Goal: Information Seeking & Learning: Learn about a topic

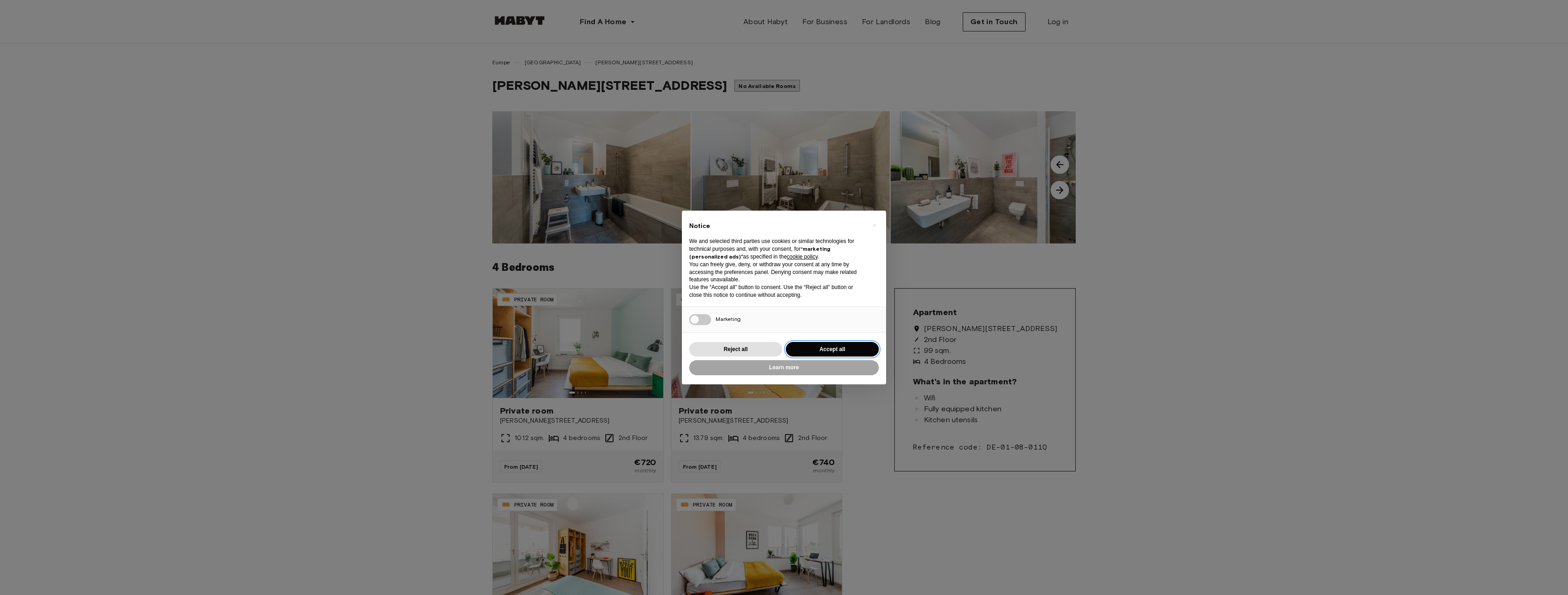
click at [817, 349] on button "Accept all" at bounding box center [832, 349] width 93 height 15
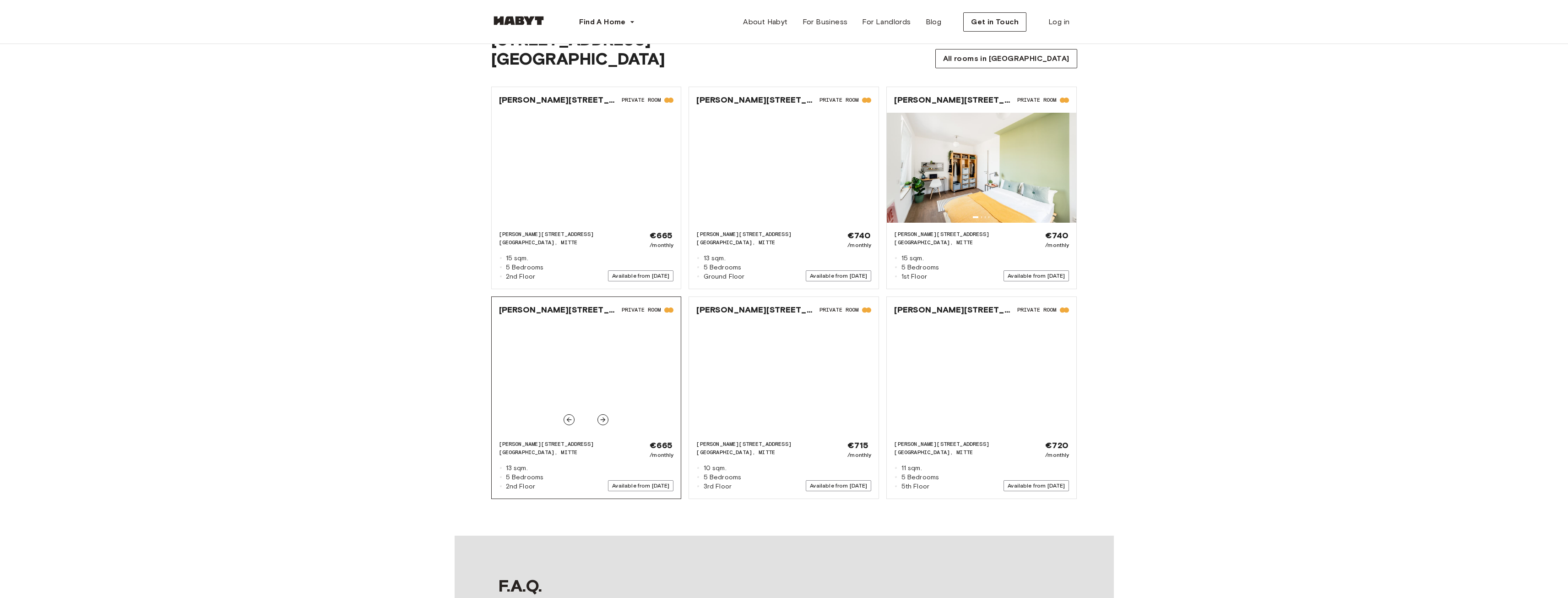
scroll to position [1191, 0]
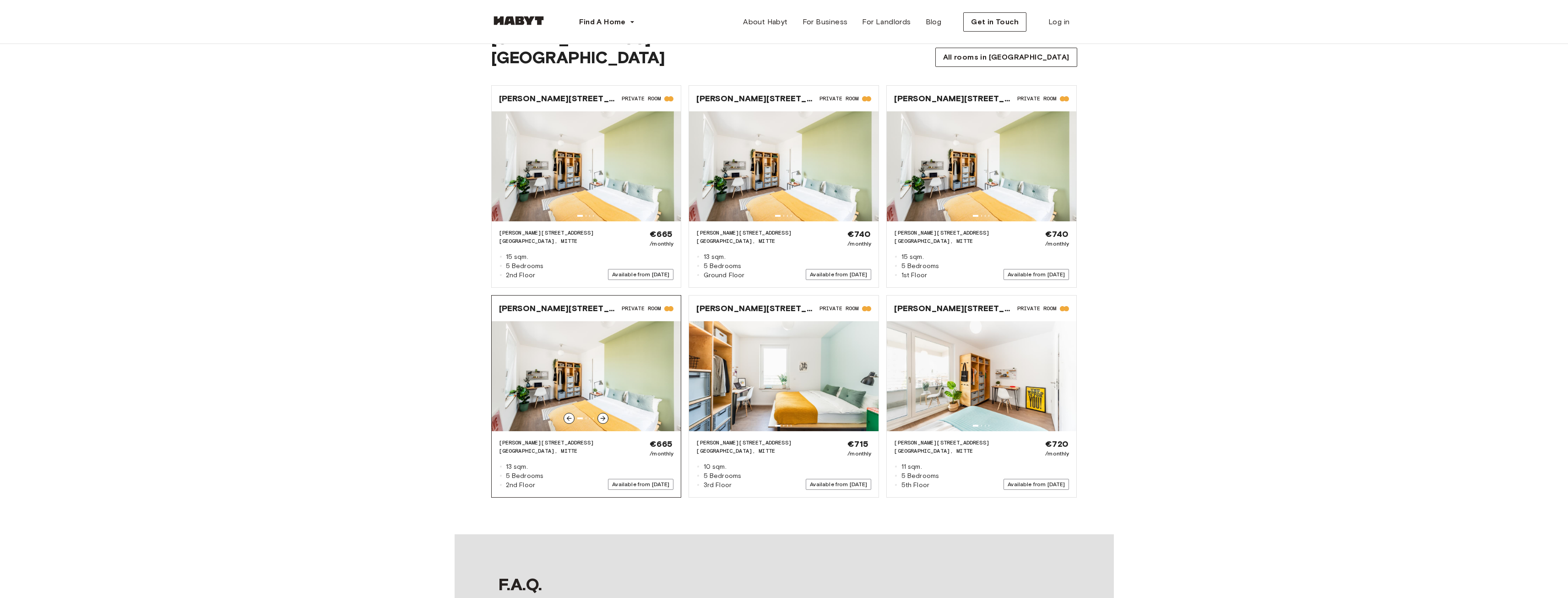
click at [562, 337] on img at bounding box center [587, 376] width 189 height 110
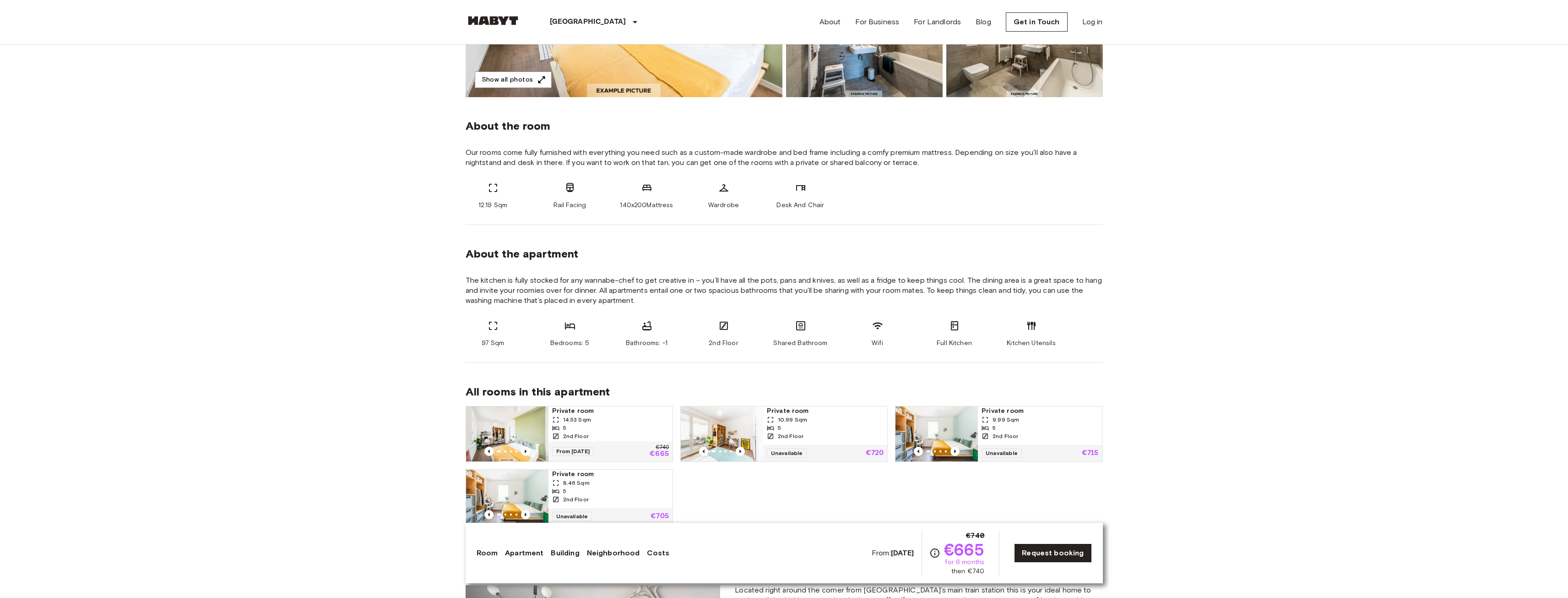
scroll to position [274, 0]
click at [619, 550] on link "Neighborhood" at bounding box center [613, 552] width 53 height 11
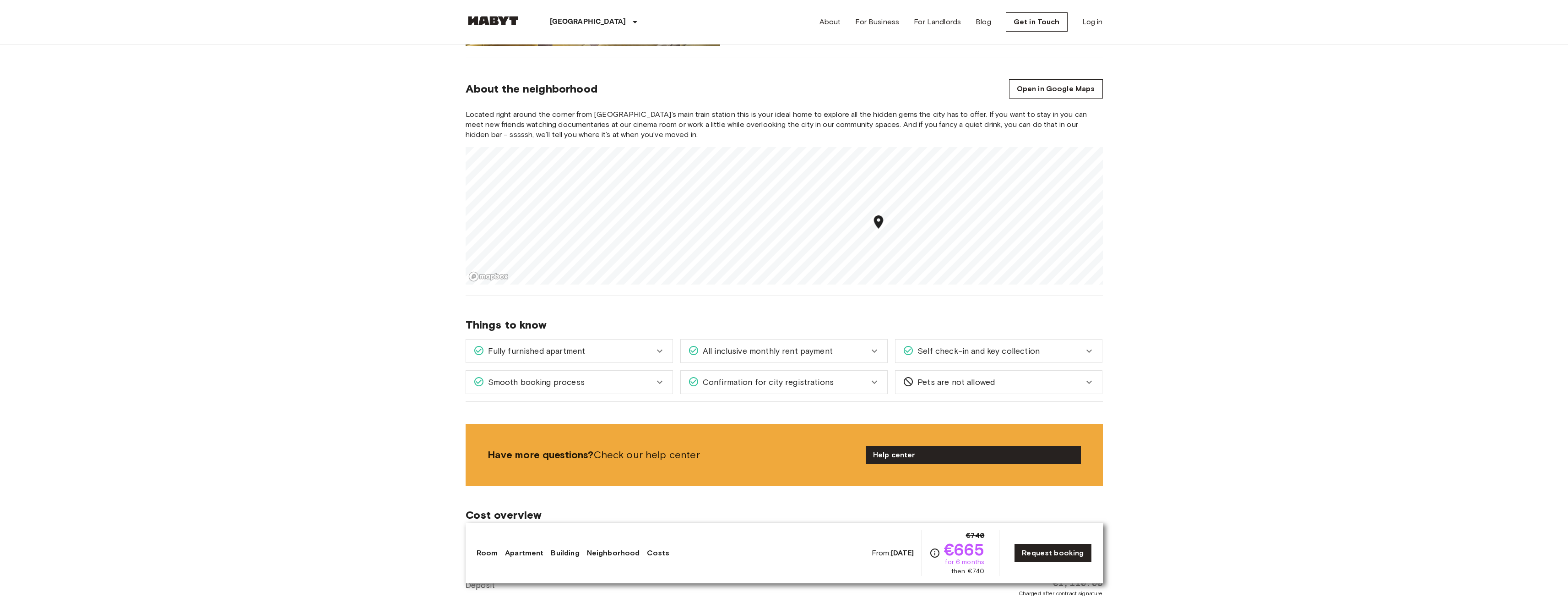
scroll to position [997, 0]
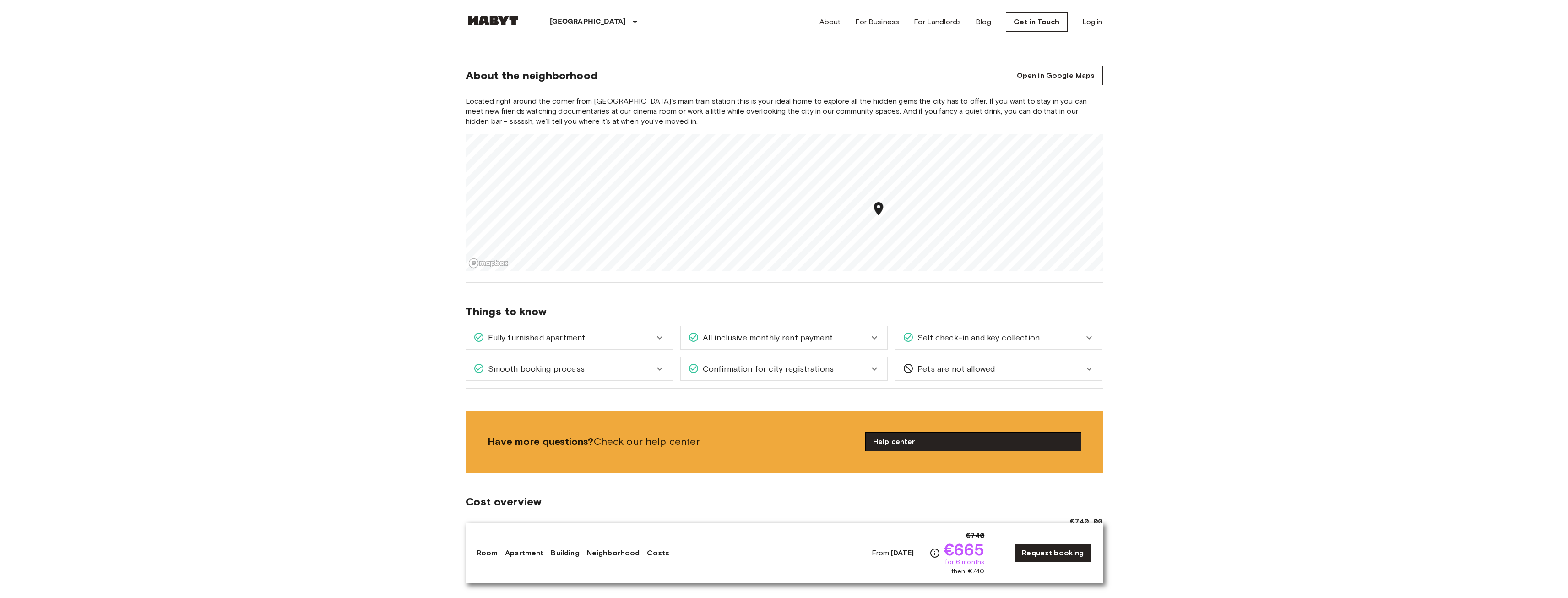
click at [938, 444] on link "Help center" at bounding box center [973, 442] width 215 height 18
